Goal: Check status: Check status

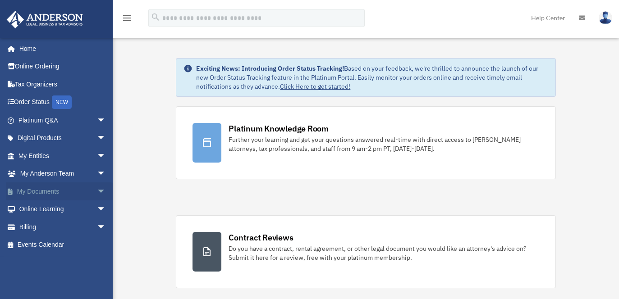
click at [43, 189] on link "My Documents arrow_drop_down" at bounding box center [62, 192] width 113 height 18
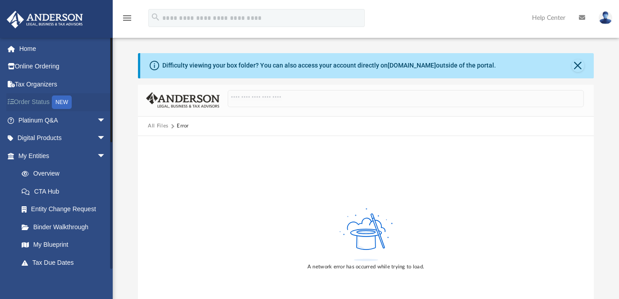
click at [37, 104] on link "Order Status NEW" at bounding box center [62, 102] width 113 height 18
